Goal: Task Accomplishment & Management: Use online tool/utility

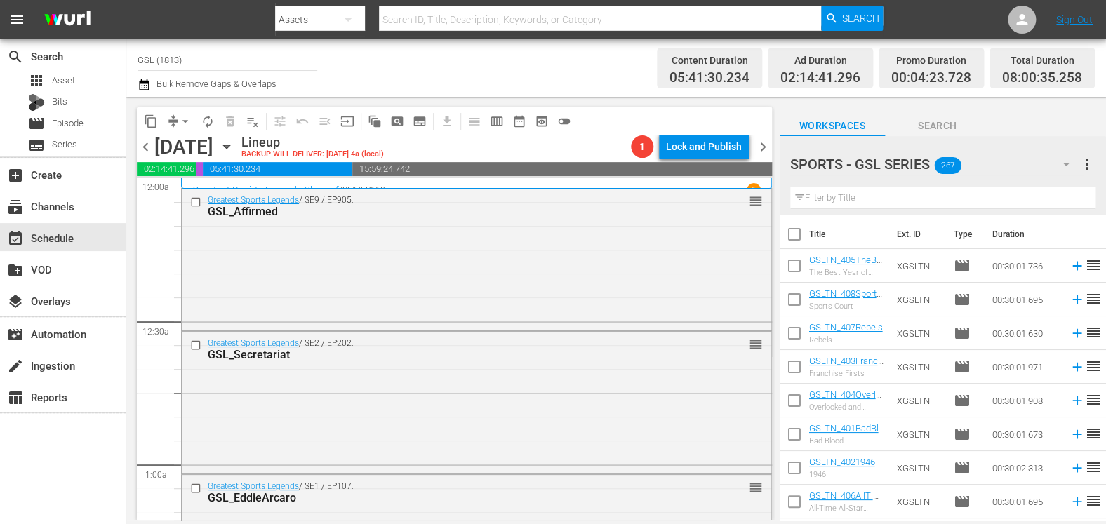
scroll to position [591, 0]
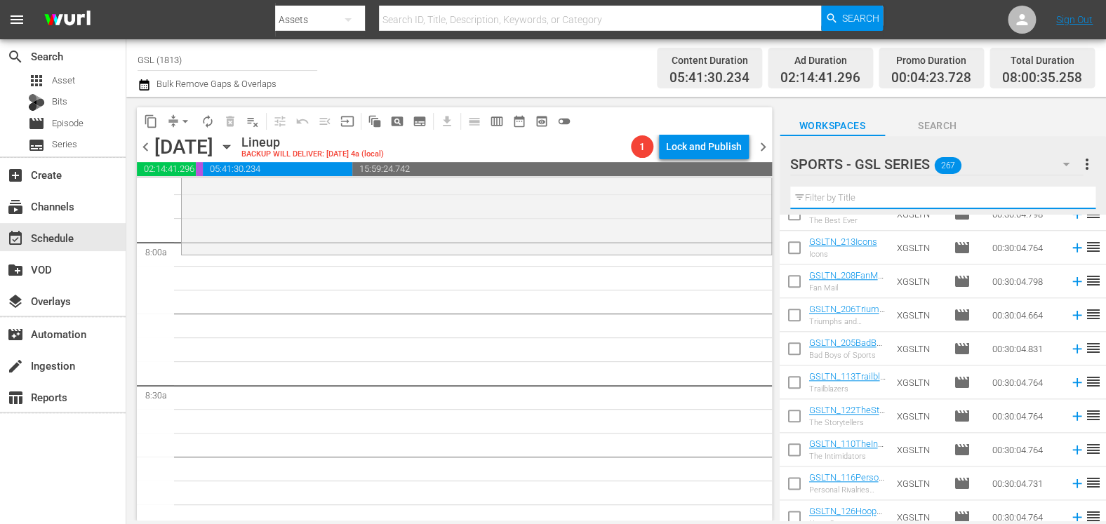
click at [821, 206] on input "text" at bounding box center [942, 198] width 305 height 22
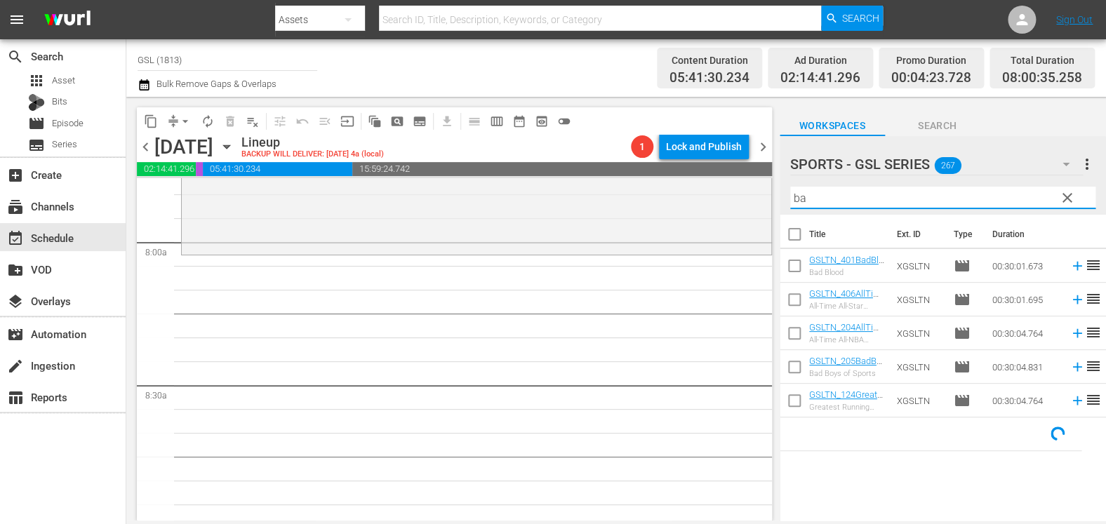
scroll to position [0, 0]
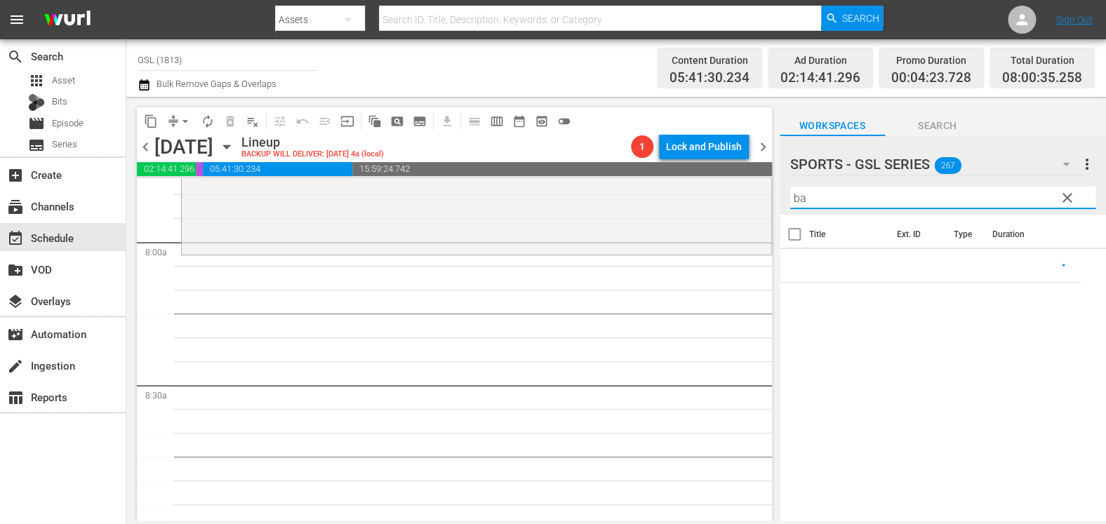
type input "b"
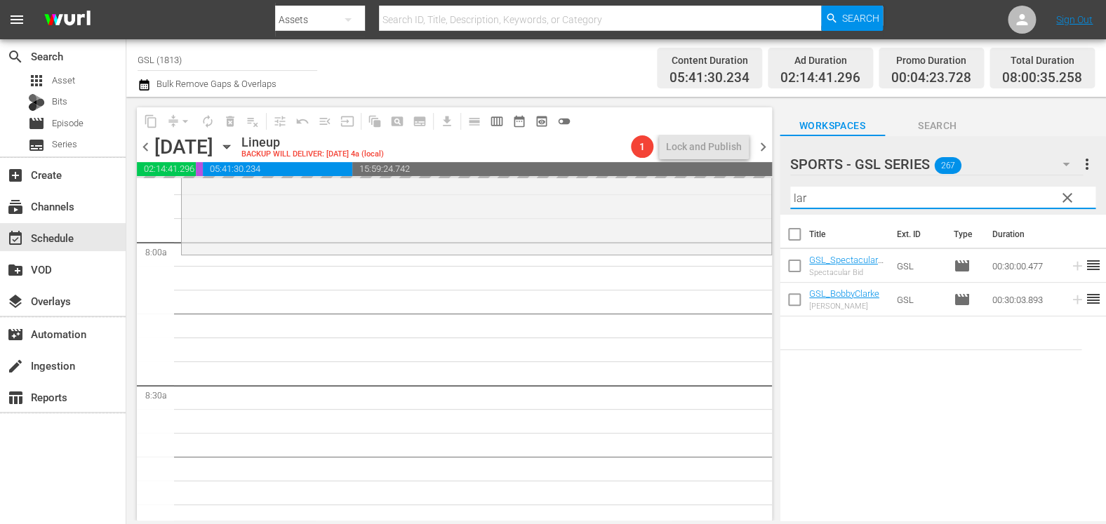
drag, startPoint x: 819, startPoint y: 201, endPoint x: 779, endPoint y: 193, distance: 40.7
click at [790, 193] on input "lar" at bounding box center [942, 198] width 305 height 22
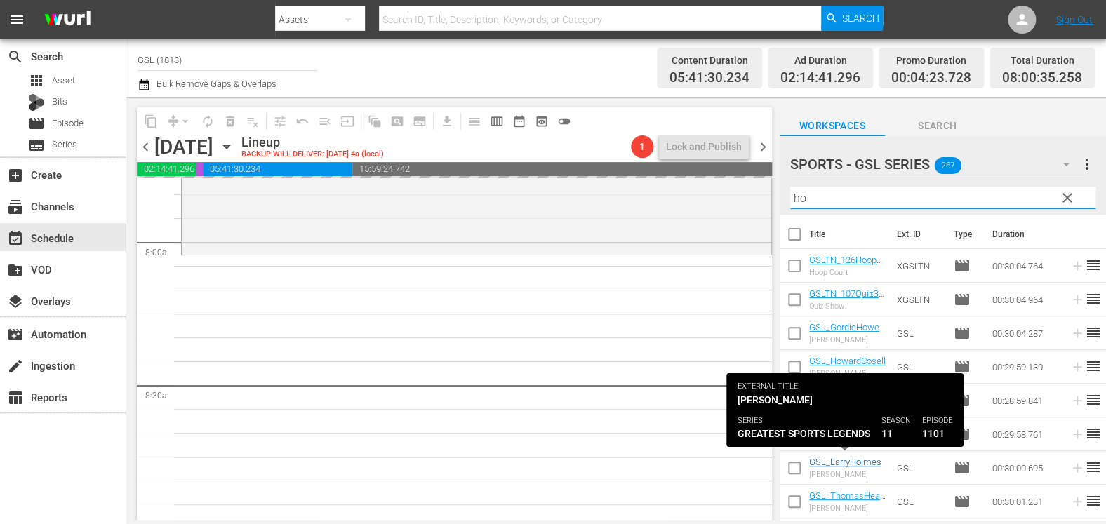
type input "ho"
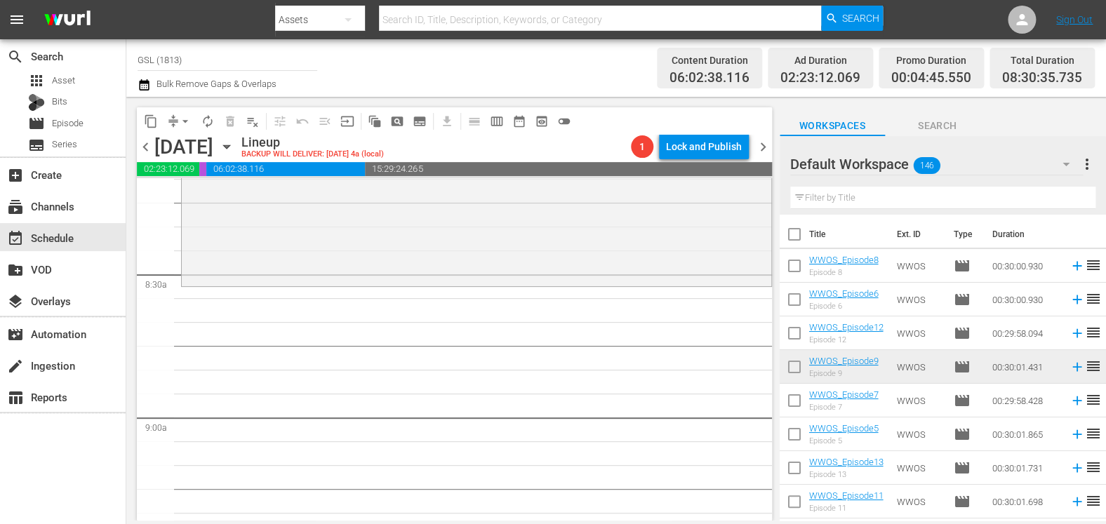
scroll to position [2240, 0]
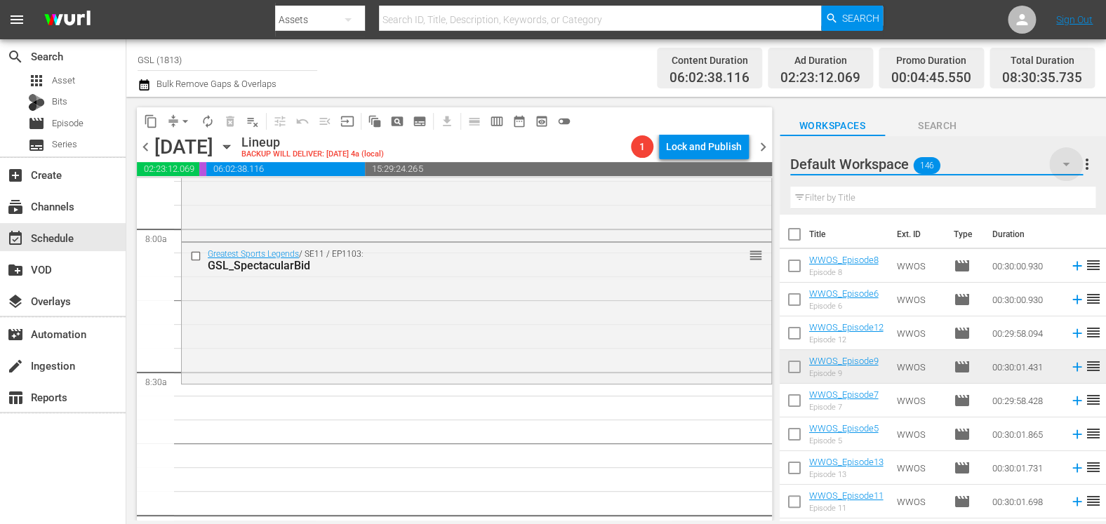
click at [1070, 163] on icon "button" at bounding box center [1065, 164] width 17 height 17
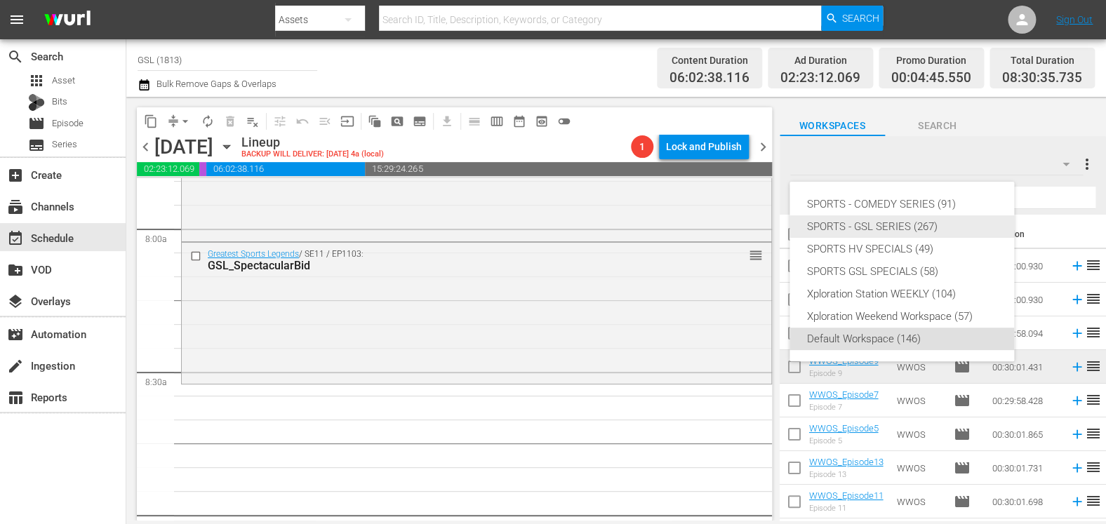
click at [947, 229] on div "SPORTS - GSL SERIES (267)" at bounding box center [901, 226] width 191 height 22
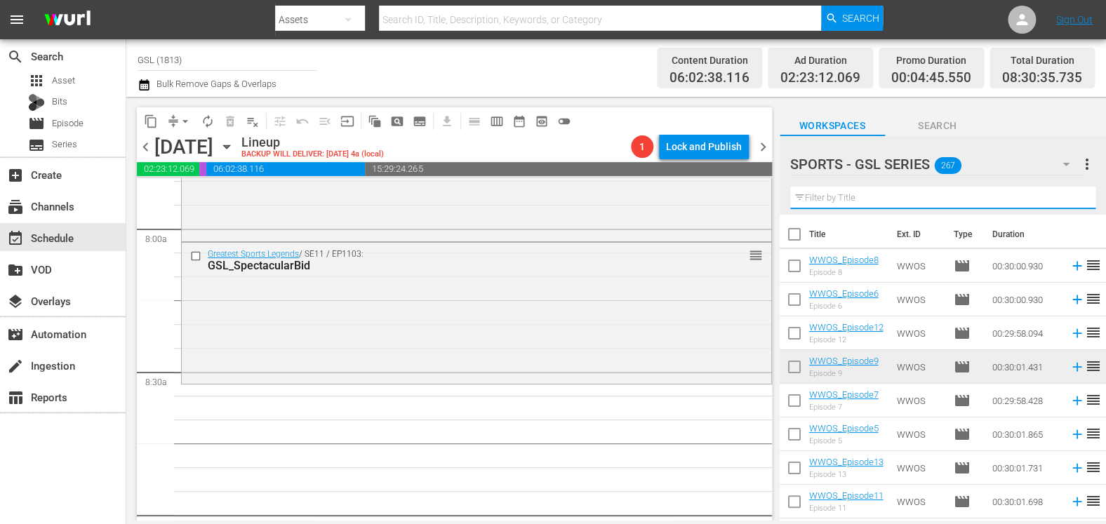
click at [888, 194] on input "text" at bounding box center [942, 198] width 305 height 22
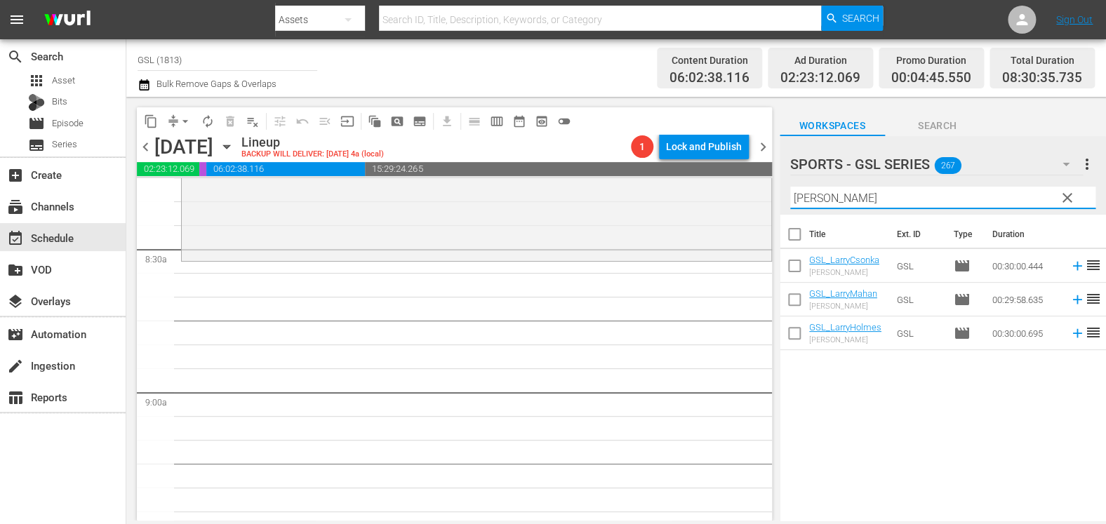
scroll to position [2372, 0]
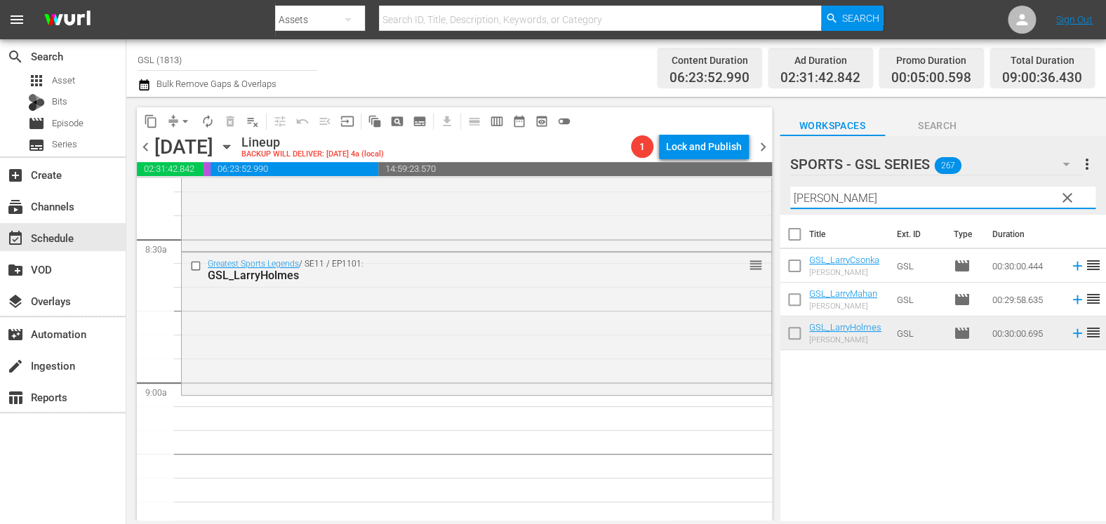
click at [921, 200] on input "[PERSON_NAME]" at bounding box center [942, 198] width 305 height 22
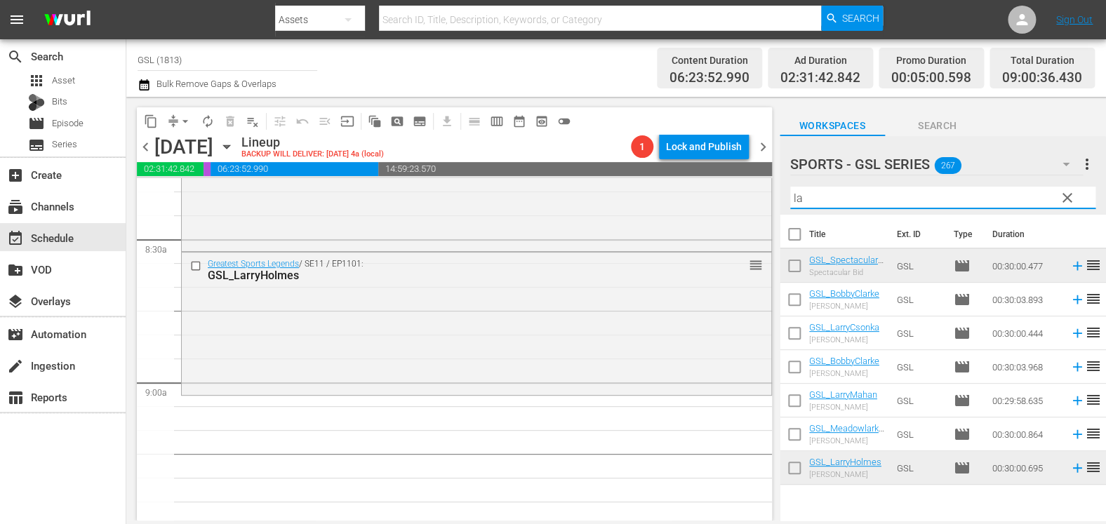
type input "l"
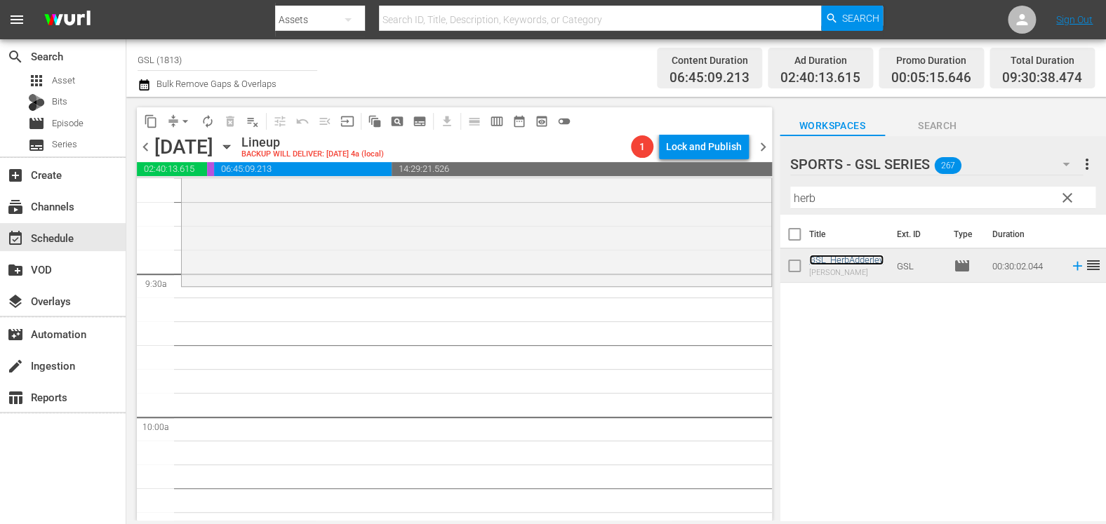
scroll to position [2675, 0]
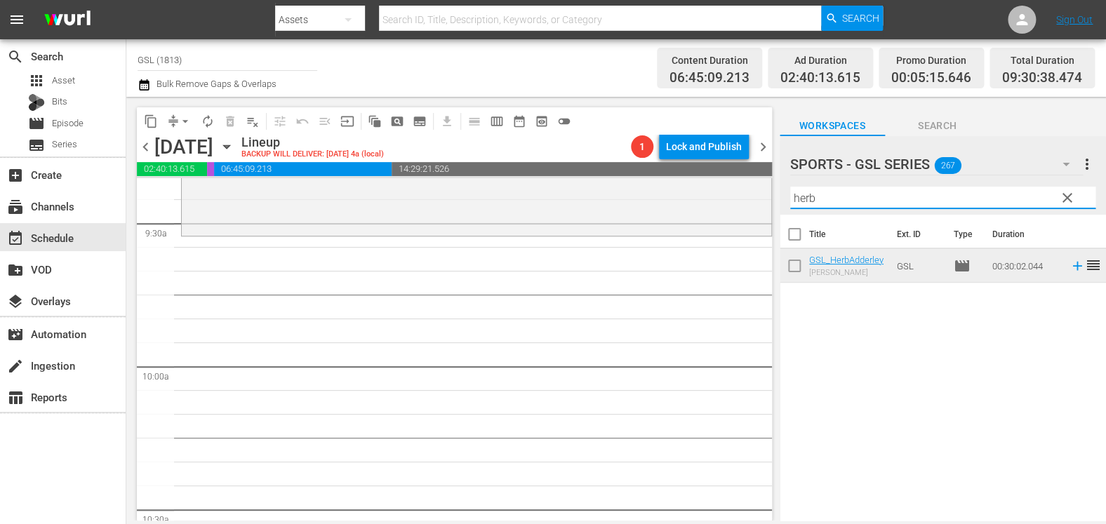
drag, startPoint x: 820, startPoint y: 201, endPoint x: 660, endPoint y: 159, distance: 165.2
click at [790, 187] on input "herb" at bounding box center [942, 198] width 305 height 22
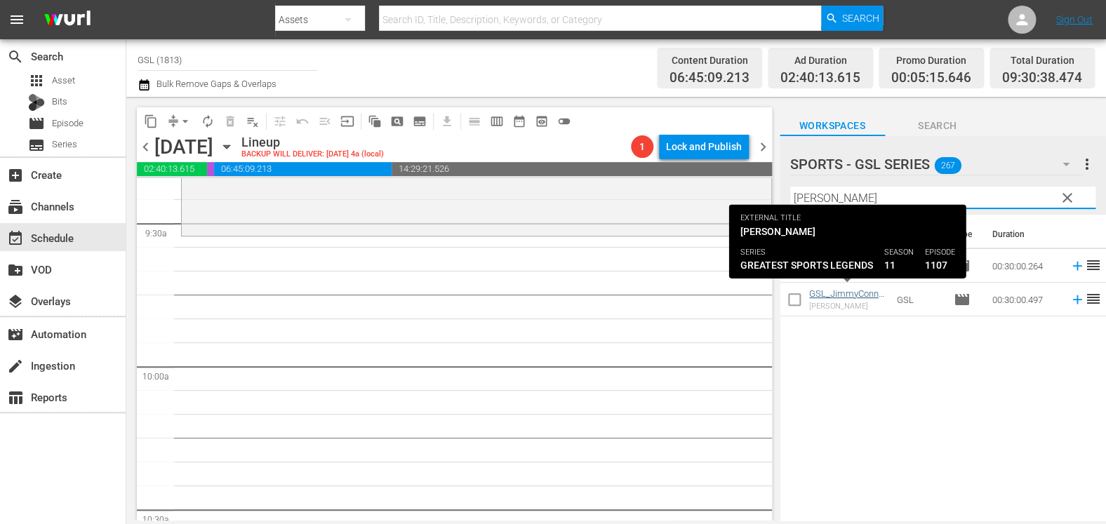
type input "[PERSON_NAME]"
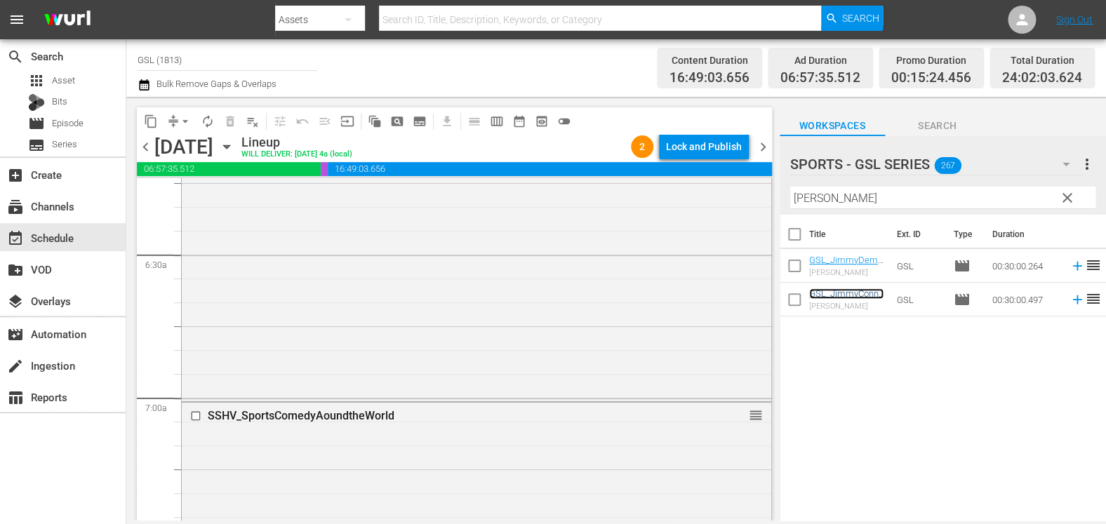
scroll to position [1735, 0]
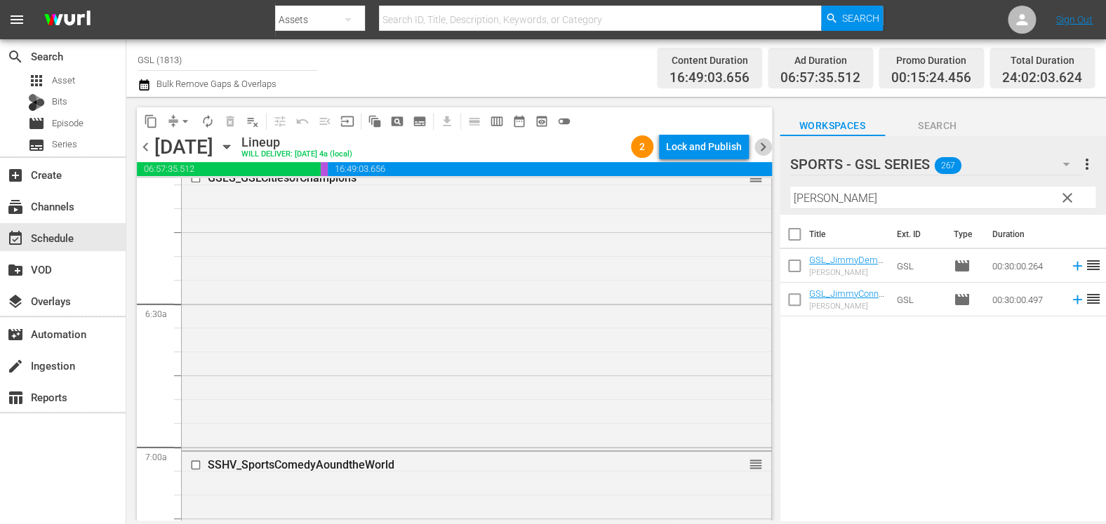
click at [761, 148] on span "chevron_right" at bounding box center [763, 147] width 18 height 18
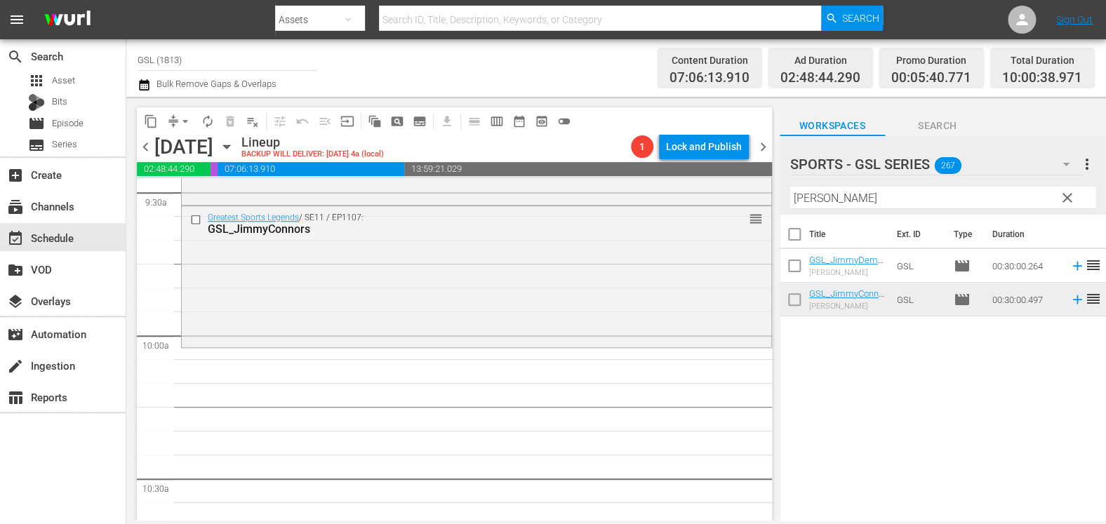
scroll to position [2725, 0]
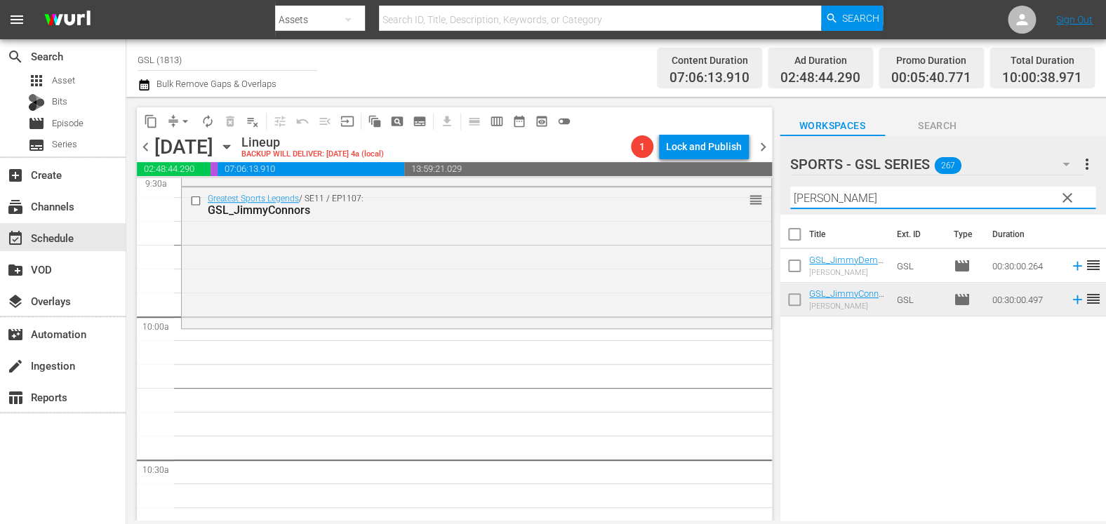
drag, startPoint x: 832, startPoint y: 208, endPoint x: 738, endPoint y: 179, distance: 98.3
click at [790, 187] on input "[PERSON_NAME]" at bounding box center [942, 198] width 305 height 22
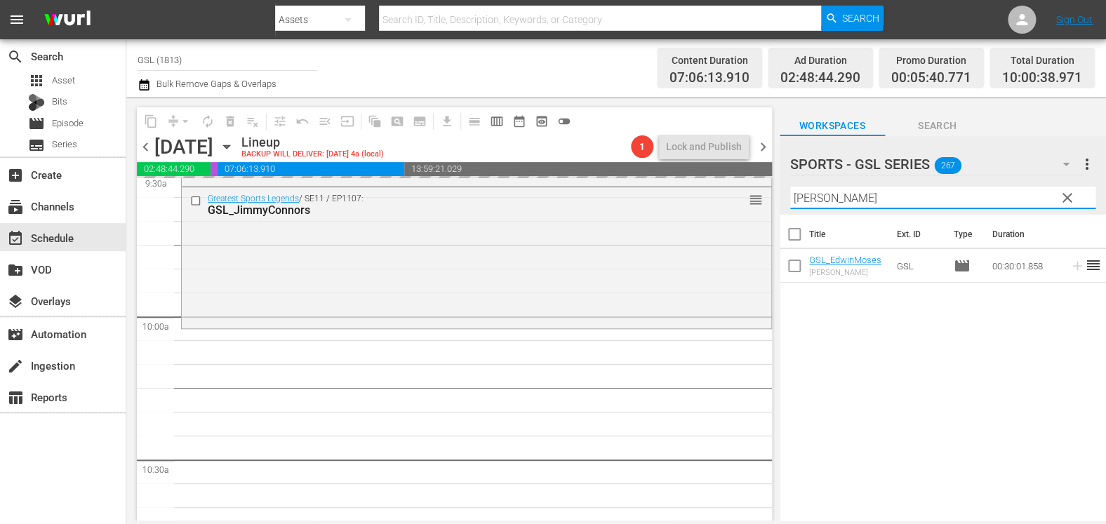
drag, startPoint x: 841, startPoint y: 198, endPoint x: 701, endPoint y: 194, distance: 139.7
click at [790, 194] on input "[PERSON_NAME]" at bounding box center [942, 198] width 305 height 22
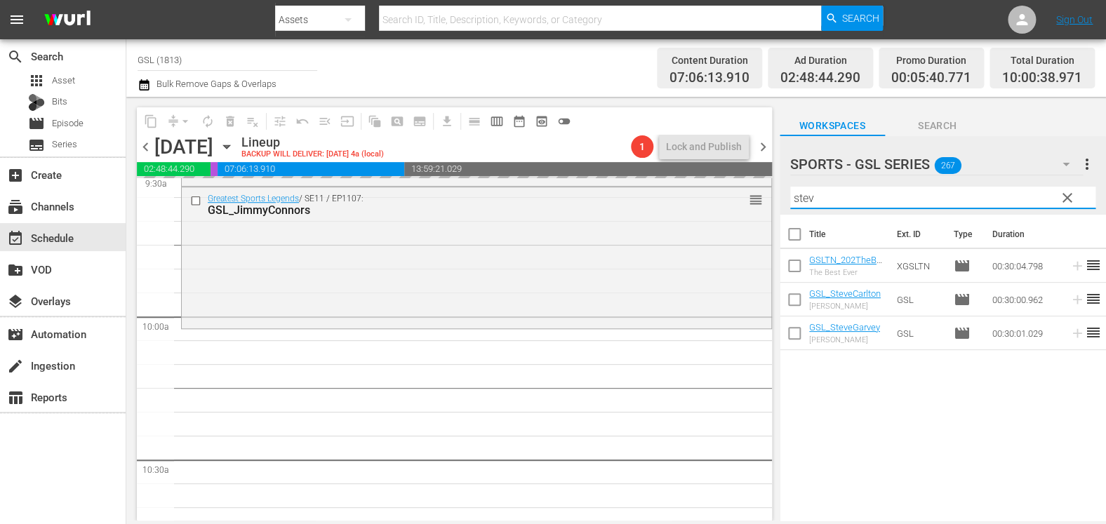
type input "[PERSON_NAME]"
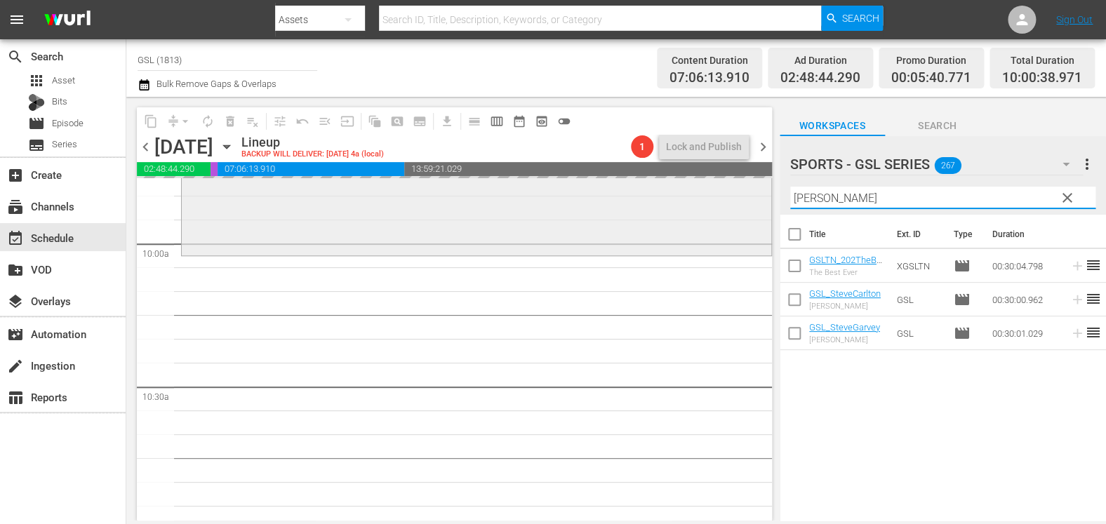
scroll to position [2771, 0]
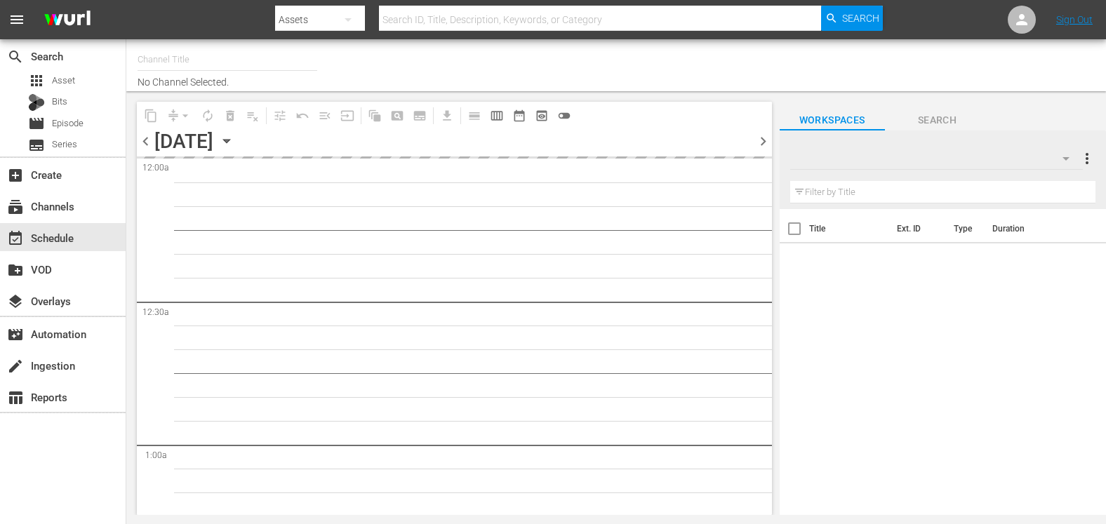
type input "GSL (1813)"
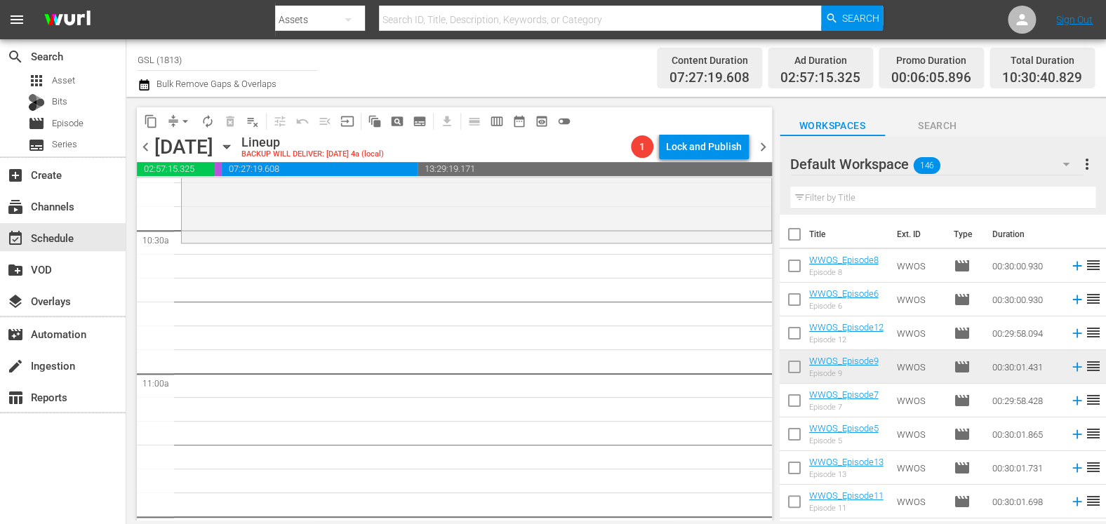
scroll to position [2944, 0]
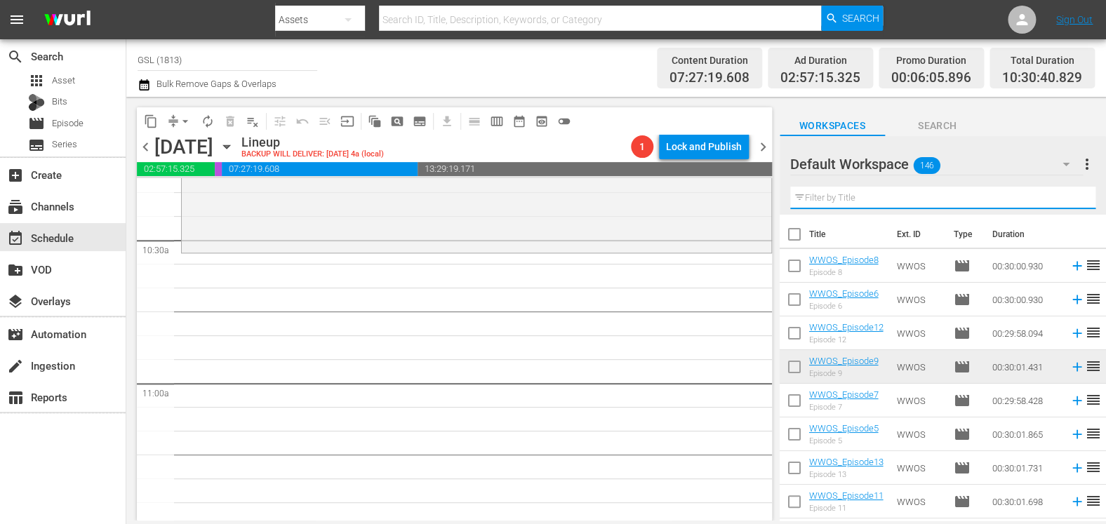
click at [841, 199] on input "text" at bounding box center [942, 198] width 305 height 22
click at [1017, 168] on div "Default Workspace 146" at bounding box center [936, 164] width 293 height 39
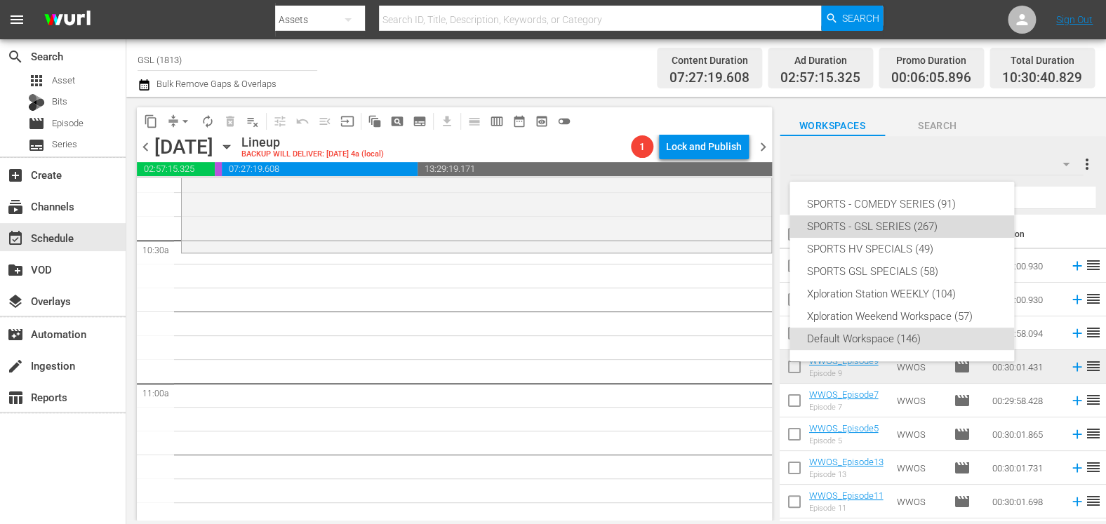
click at [935, 225] on div "SPORTS - GSL SERIES (267)" at bounding box center [901, 226] width 191 height 22
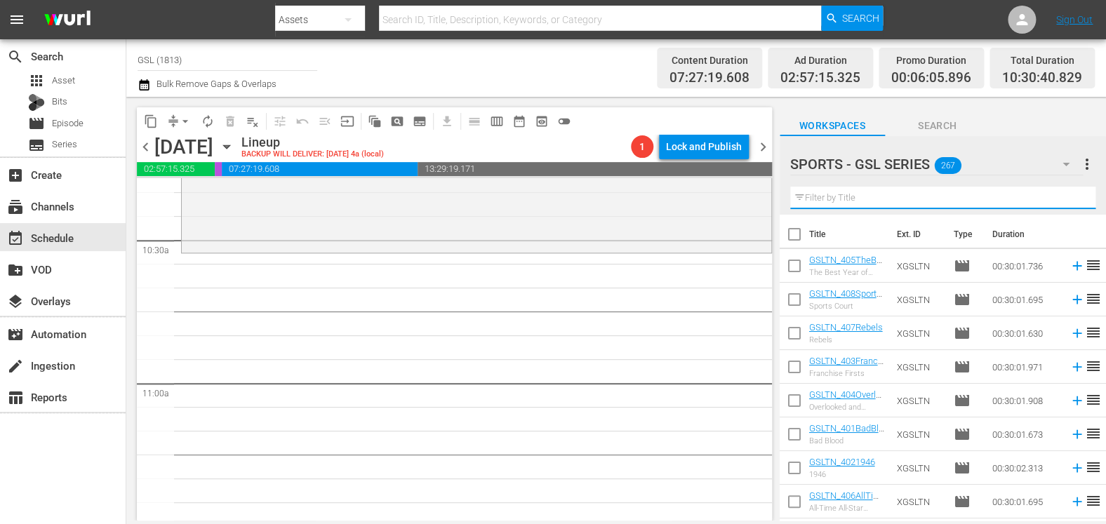
click at [896, 197] on input "text" at bounding box center [942, 198] width 305 height 22
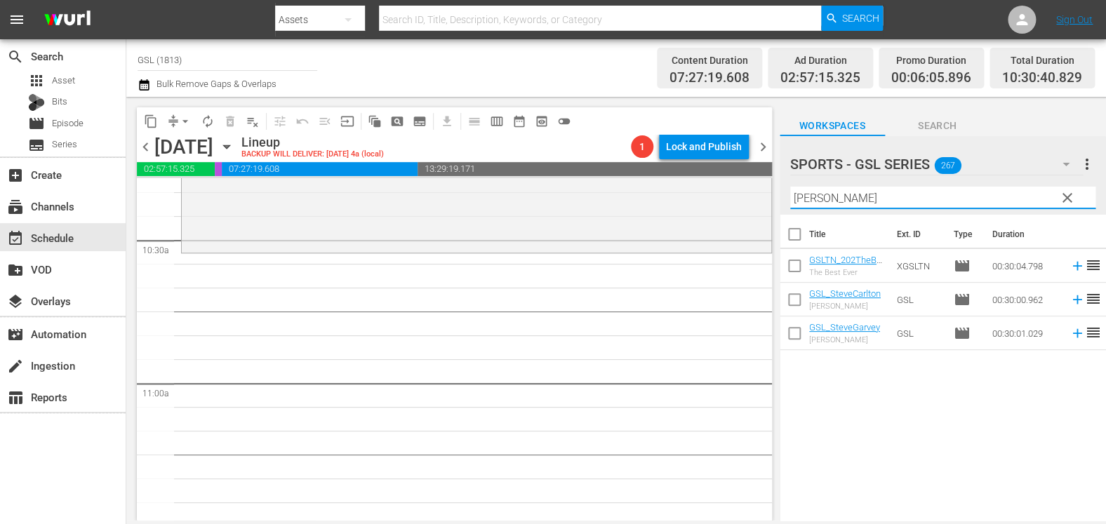
type input "[PERSON_NAME]"
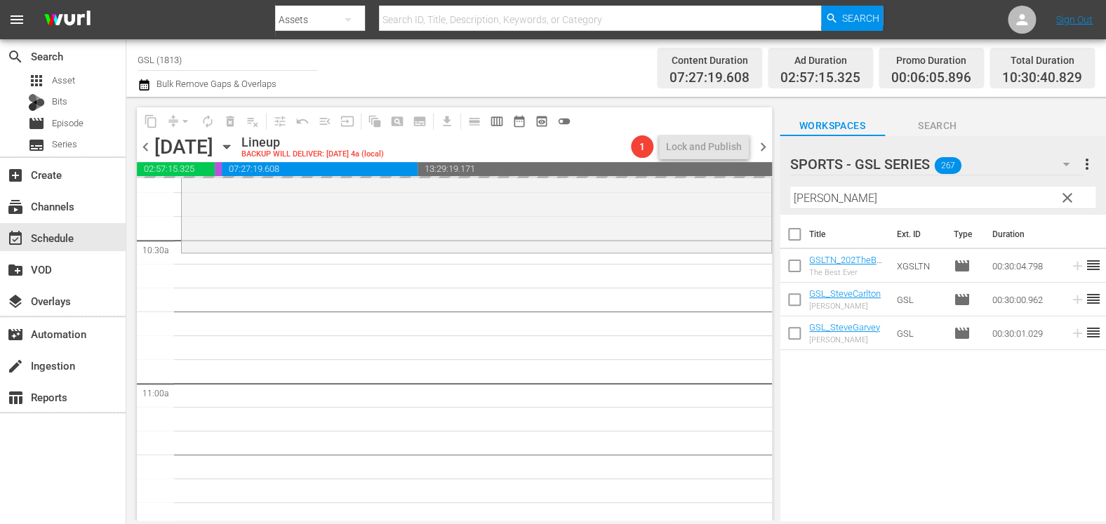
click at [1064, 161] on icon "button" at bounding box center [1065, 164] width 17 height 17
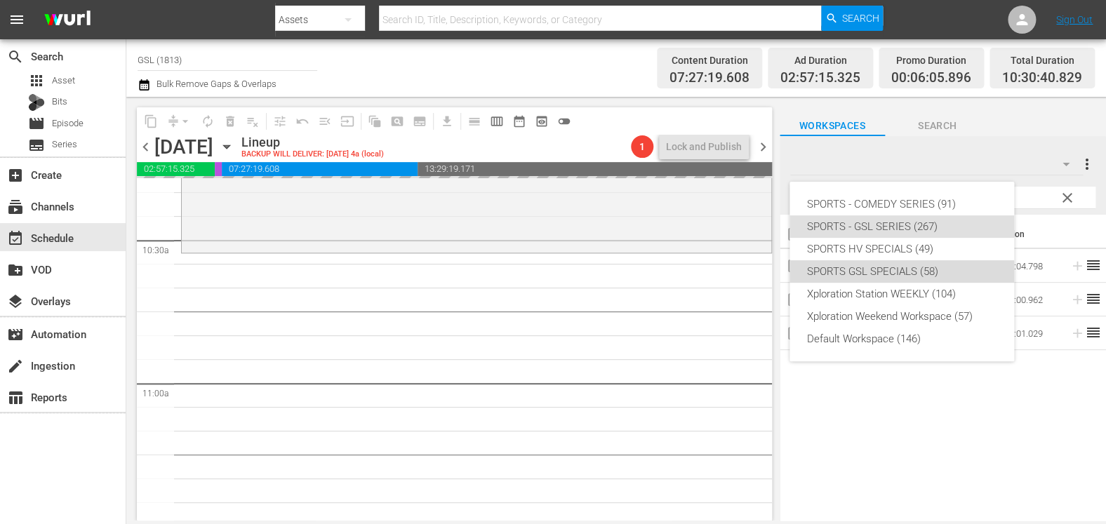
click at [873, 274] on div "SPORTS GSL SPECIALS (58)" at bounding box center [901, 271] width 191 height 22
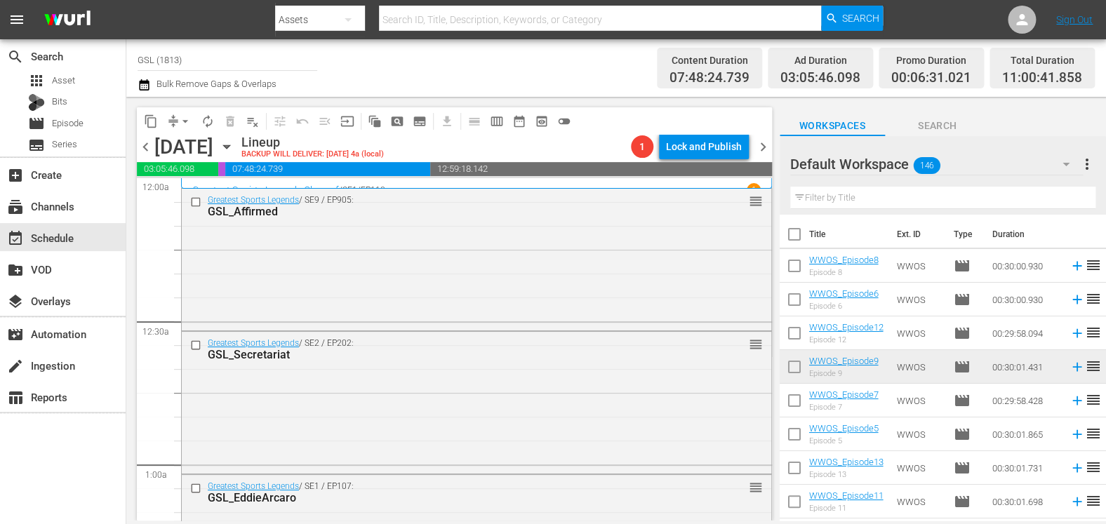
click at [1067, 168] on icon "button" at bounding box center [1065, 164] width 17 height 17
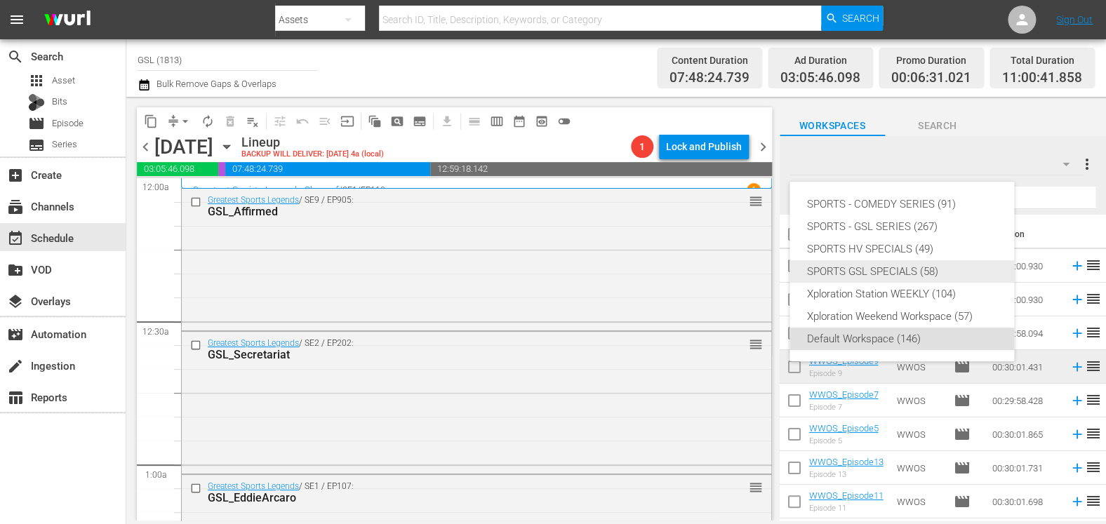
click at [942, 267] on div "SPORTS GSL SPECIALS (58)" at bounding box center [901, 271] width 191 height 22
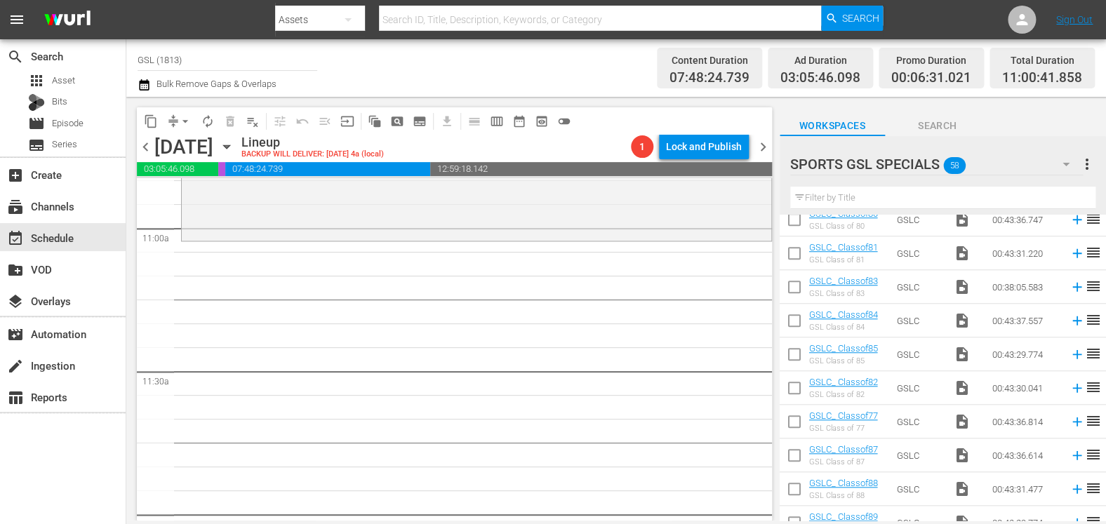
scroll to position [3091, 0]
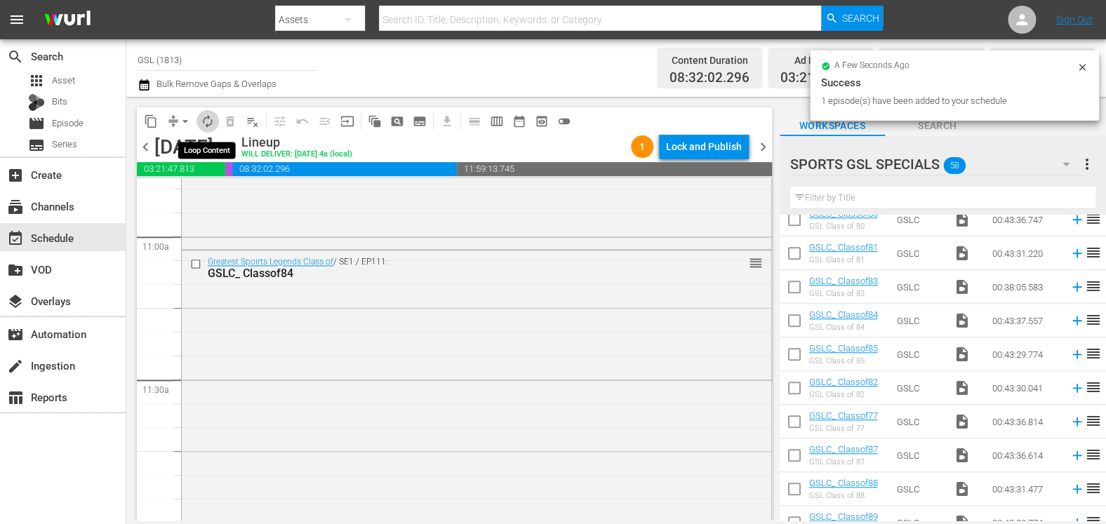
click at [212, 121] on span "autorenew_outlined" at bounding box center [208, 121] width 14 height 14
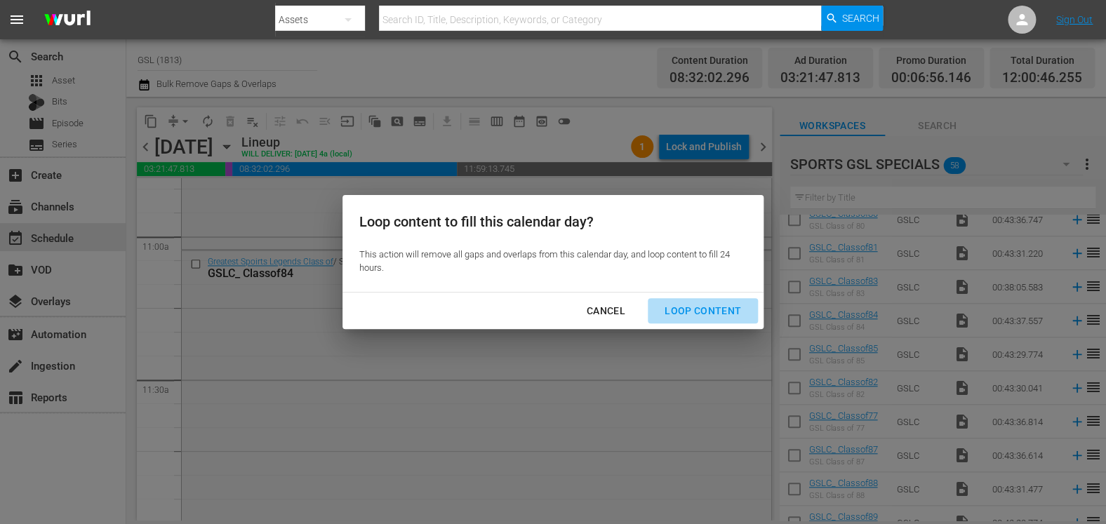
click at [708, 319] on div "Loop Content" at bounding box center [702, 311] width 99 height 18
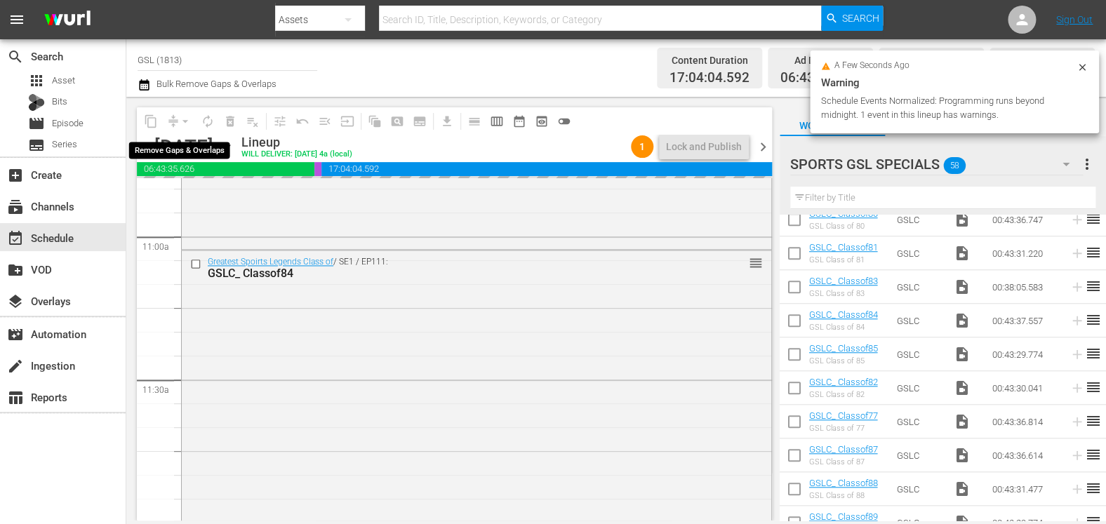
click at [182, 119] on div "arrow_drop_down" at bounding box center [185, 121] width 22 height 22
click at [182, 121] on span "arrow_drop_down" at bounding box center [185, 121] width 14 height 14
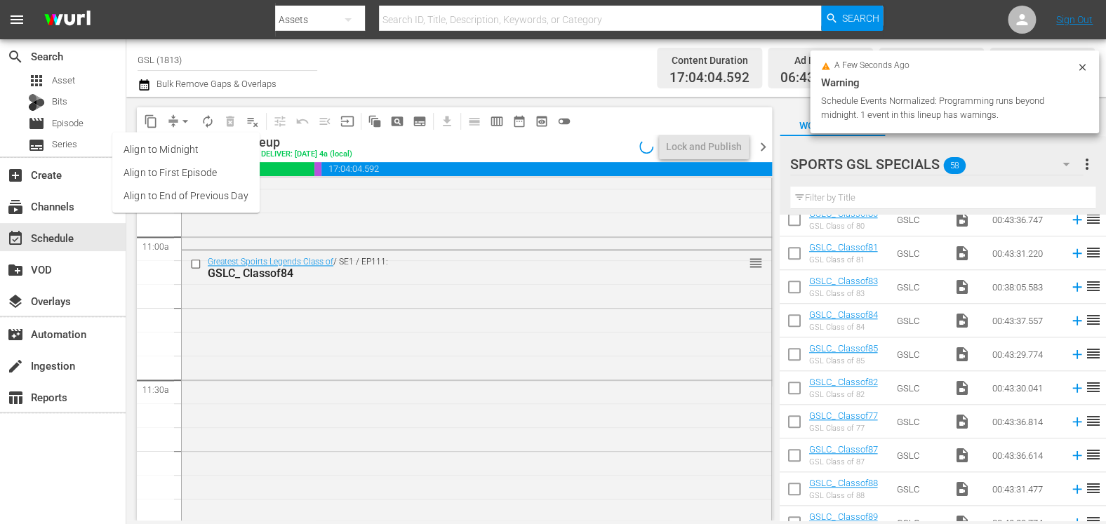
click at [187, 144] on li "Align to Midnight" at bounding box center [185, 149] width 147 height 23
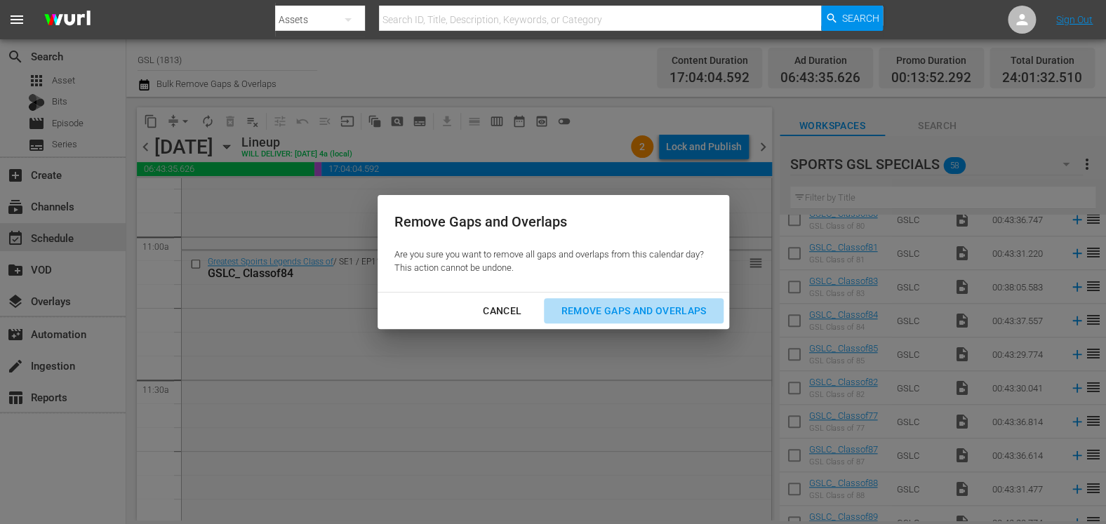
click at [615, 312] on div "Remove Gaps and Overlaps" at bounding box center [633, 311] width 168 height 18
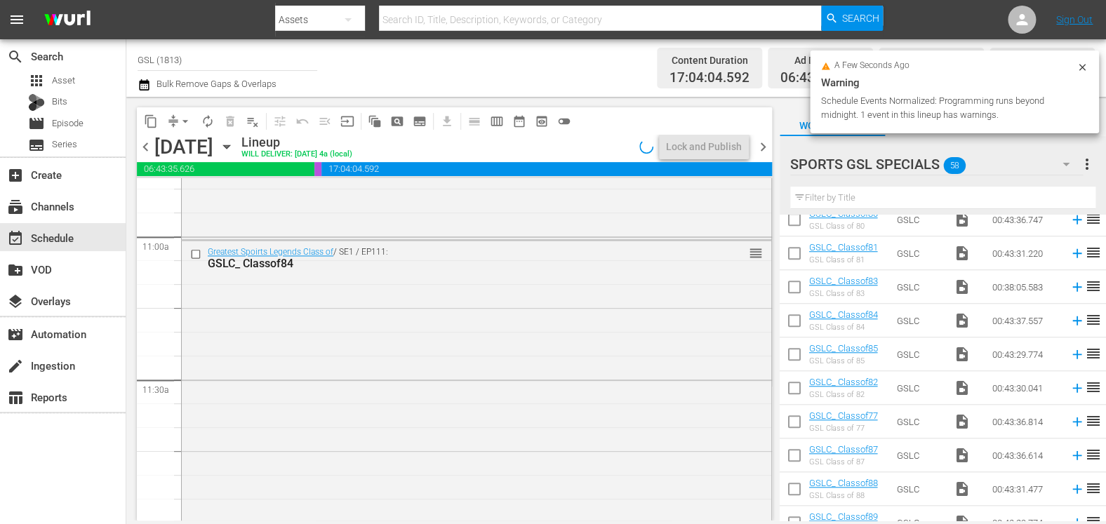
scroll to position [3544, 0]
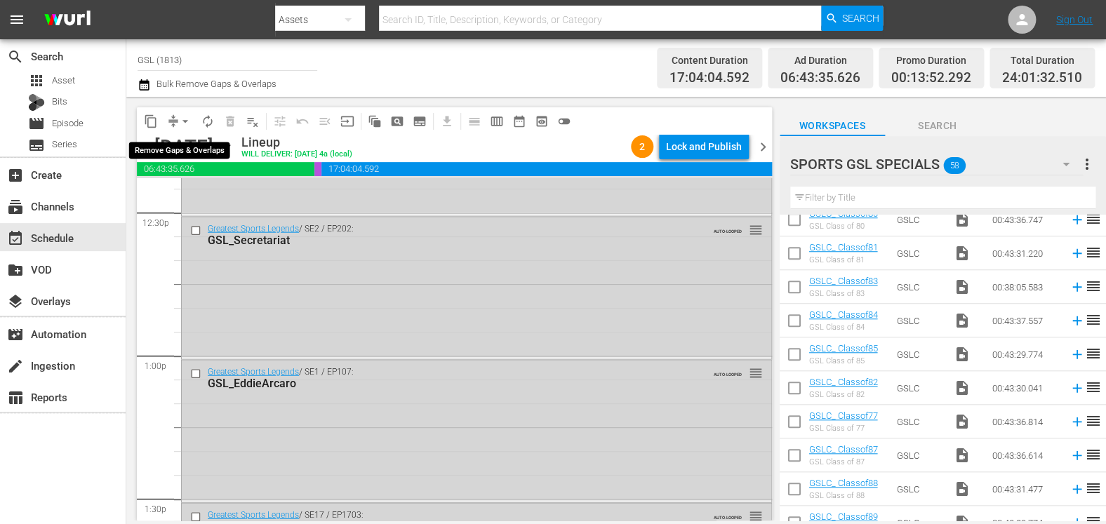
click at [175, 121] on button "arrow_drop_down" at bounding box center [185, 121] width 22 height 22
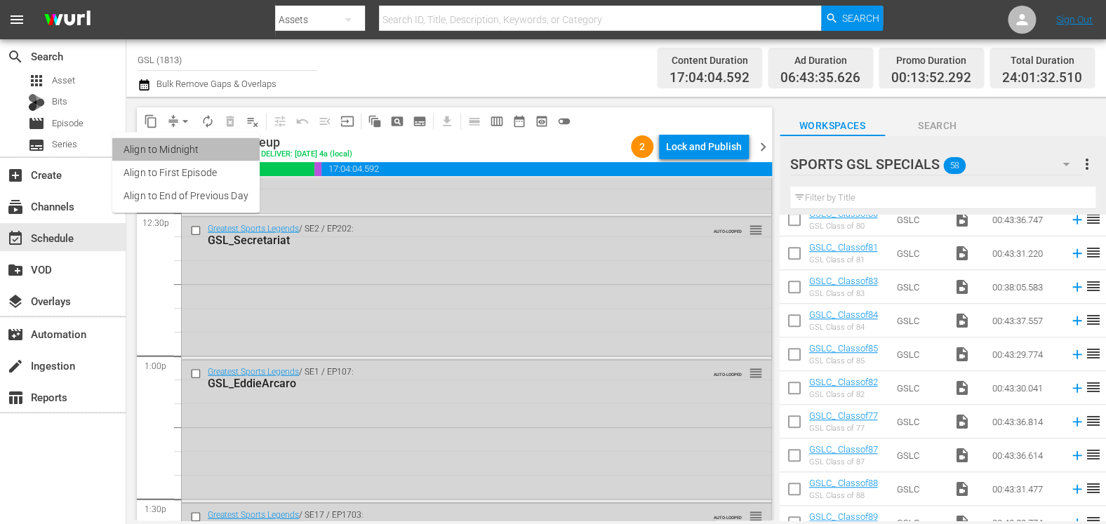
click at [215, 151] on li "Align to Midnight" at bounding box center [185, 149] width 147 height 23
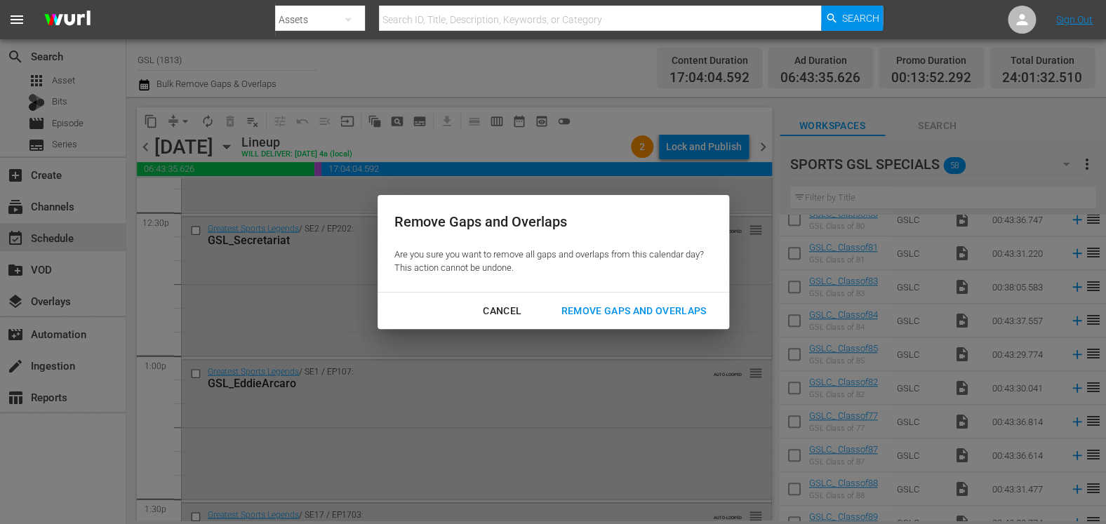
click at [669, 305] on div "Remove Gaps and Overlaps" at bounding box center [633, 311] width 168 height 18
